Goal: Check status: Check status

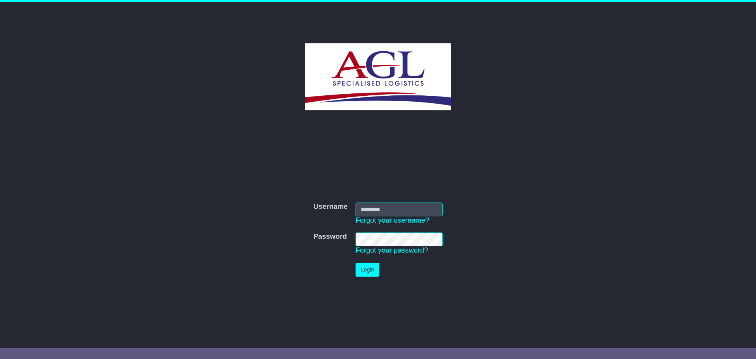
type input "***"
click at [367, 270] on button "Login" at bounding box center [368, 270] width 24 height 14
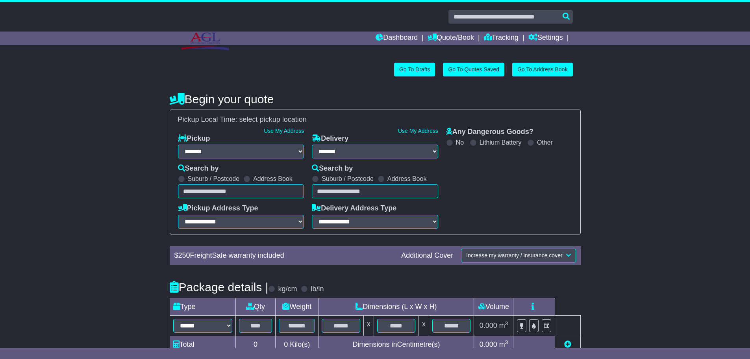
select select "**"
click at [398, 36] on link "Dashboard" at bounding box center [397, 37] width 42 height 13
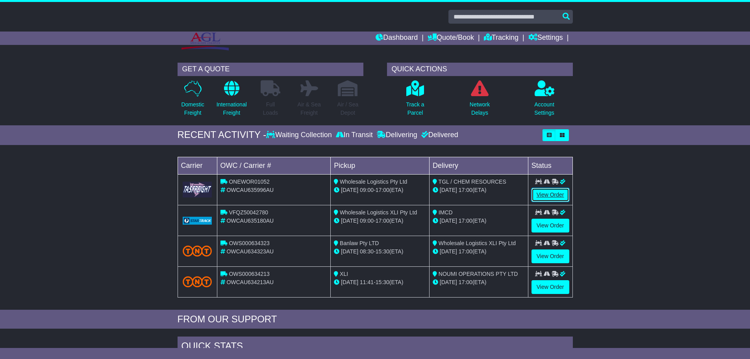
click at [551, 195] on link "View Order" at bounding box center [550, 195] width 38 height 14
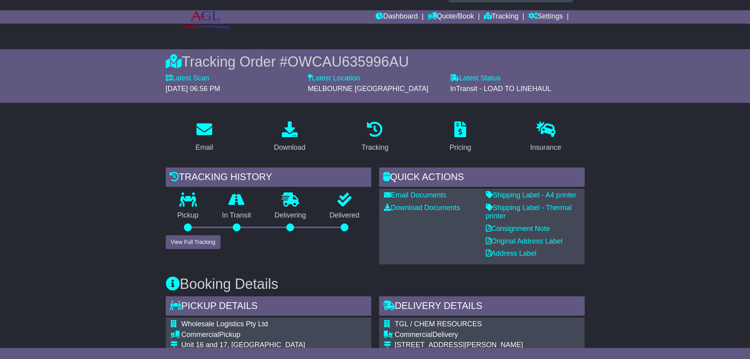
scroll to position [39, 0]
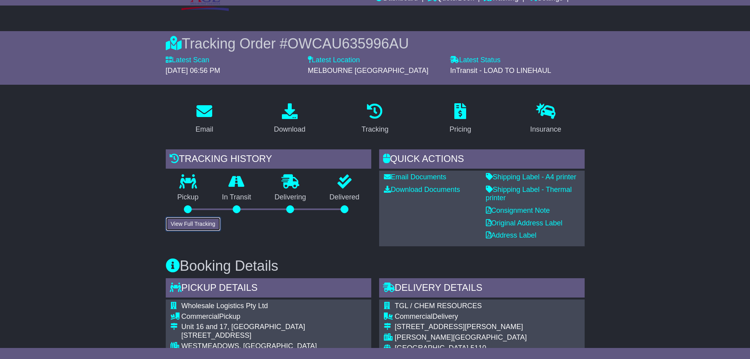
click at [183, 224] on button "View Full Tracking" at bounding box center [193, 224] width 55 height 14
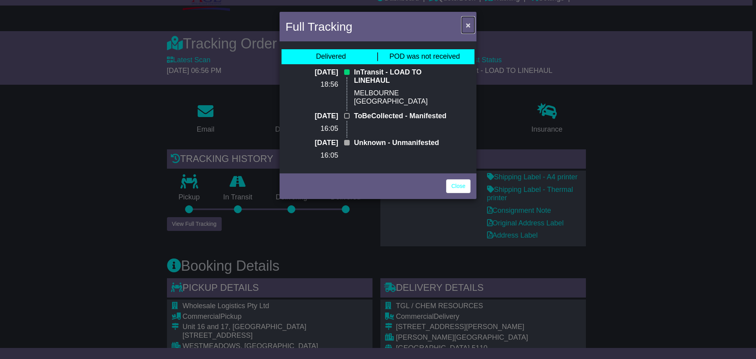
click at [468, 24] on span "×" at bounding box center [468, 24] width 5 height 9
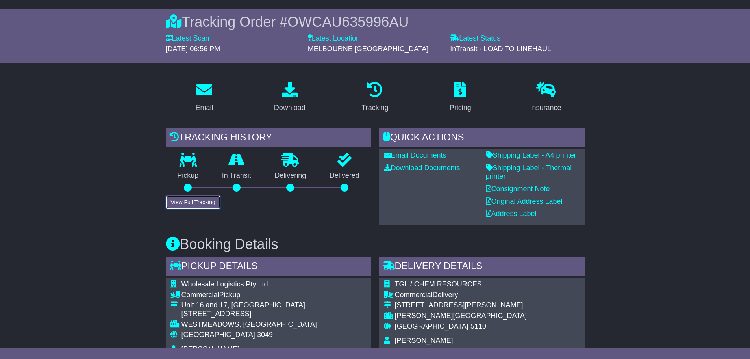
scroll to position [79, 0]
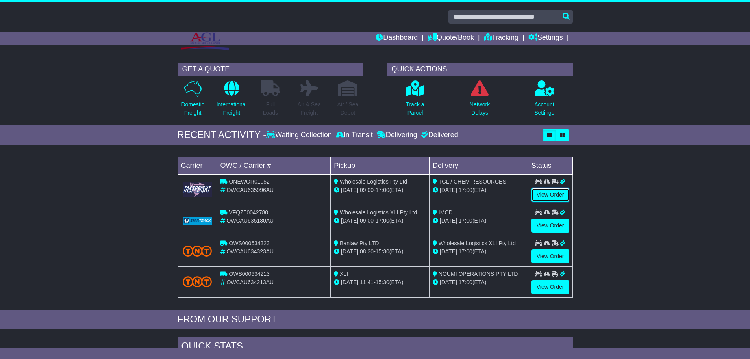
click at [551, 195] on link "View Order" at bounding box center [550, 195] width 38 height 14
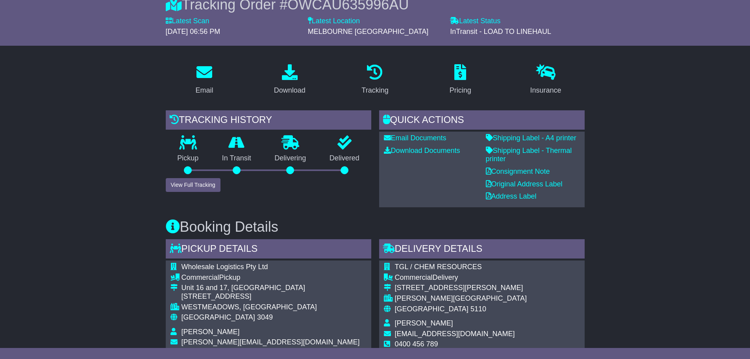
scroll to position [79, 0]
click at [182, 185] on button "View Full Tracking" at bounding box center [193, 185] width 55 height 14
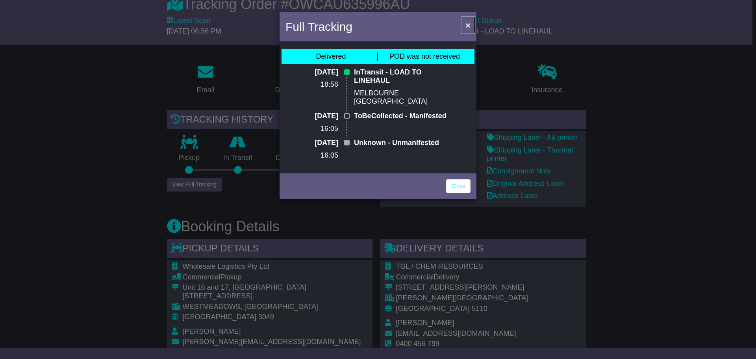
click at [467, 27] on span "×" at bounding box center [468, 24] width 5 height 9
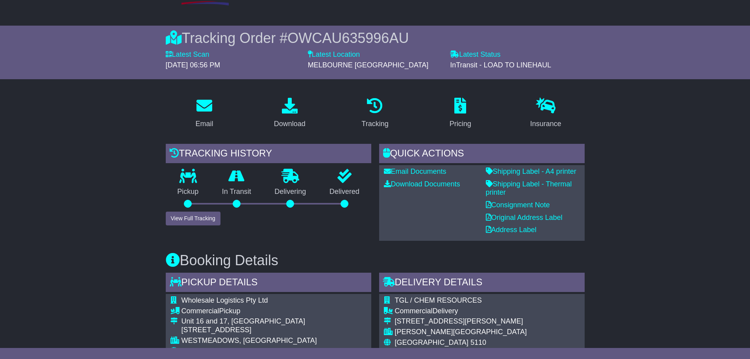
scroll to position [0, 0]
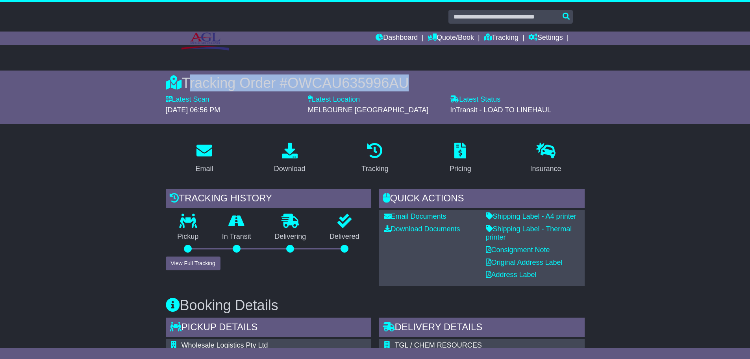
drag, startPoint x: 390, startPoint y: 83, endPoint x: 184, endPoint y: 84, distance: 205.5
click at [184, 84] on div "Tracking Order # OWCAU635996AU" at bounding box center [375, 82] width 419 height 17
copy div "Tracking Order # OWCAU635996AU"
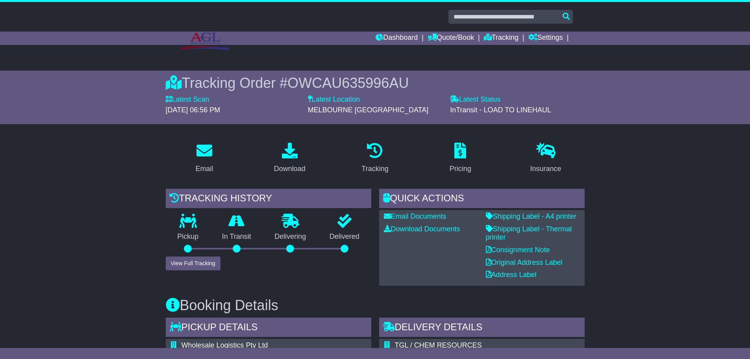
click at [186, 262] on button "View Full Tracking" at bounding box center [193, 263] width 55 height 14
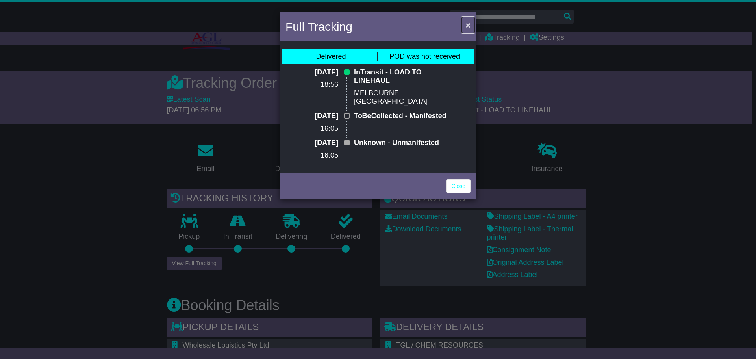
click at [469, 26] on span "×" at bounding box center [468, 24] width 5 height 9
